Goal: Task Accomplishment & Management: Manage account settings

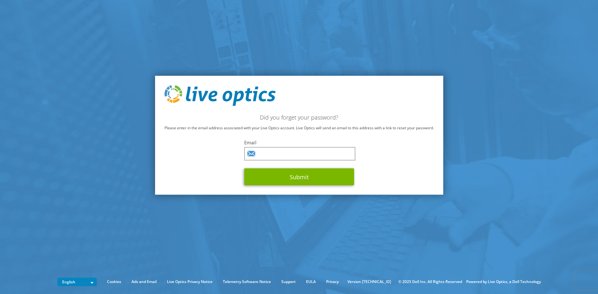
type input "[EMAIL_ADDRESS][DOMAIN_NAME]"
click at [305, 179] on button "Submit" at bounding box center [299, 176] width 110 height 17
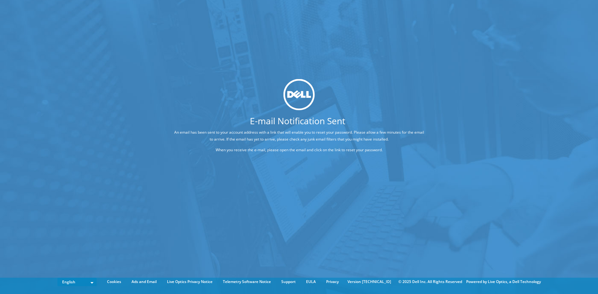
click at [351, 58] on div "E-mail Notification Sent An email has been sent to your account address with a …" at bounding box center [299, 137] width 598 height 275
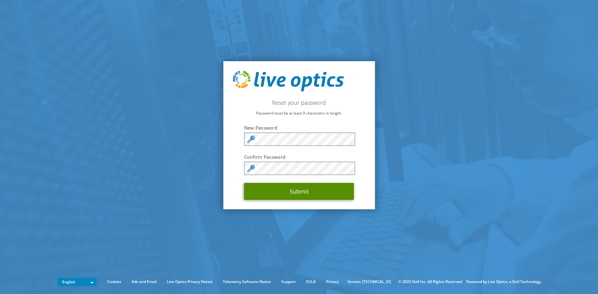
click at [299, 194] on button "Submit" at bounding box center [299, 191] width 110 height 17
